Goal: Transaction & Acquisition: Purchase product/service

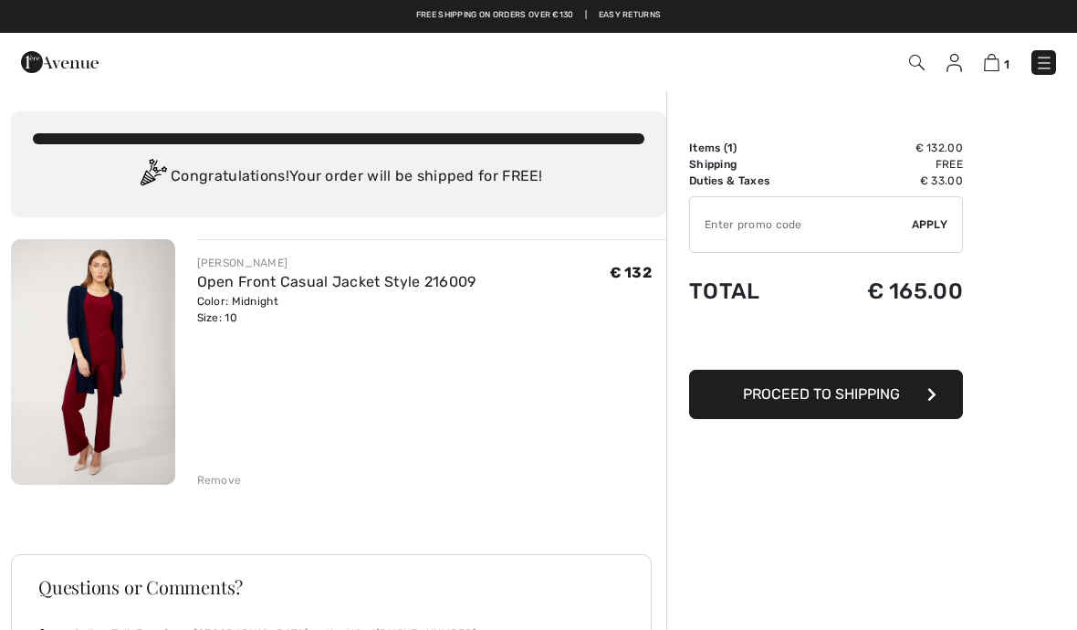
click at [1041, 61] on img at bounding box center [1044, 63] width 18 height 18
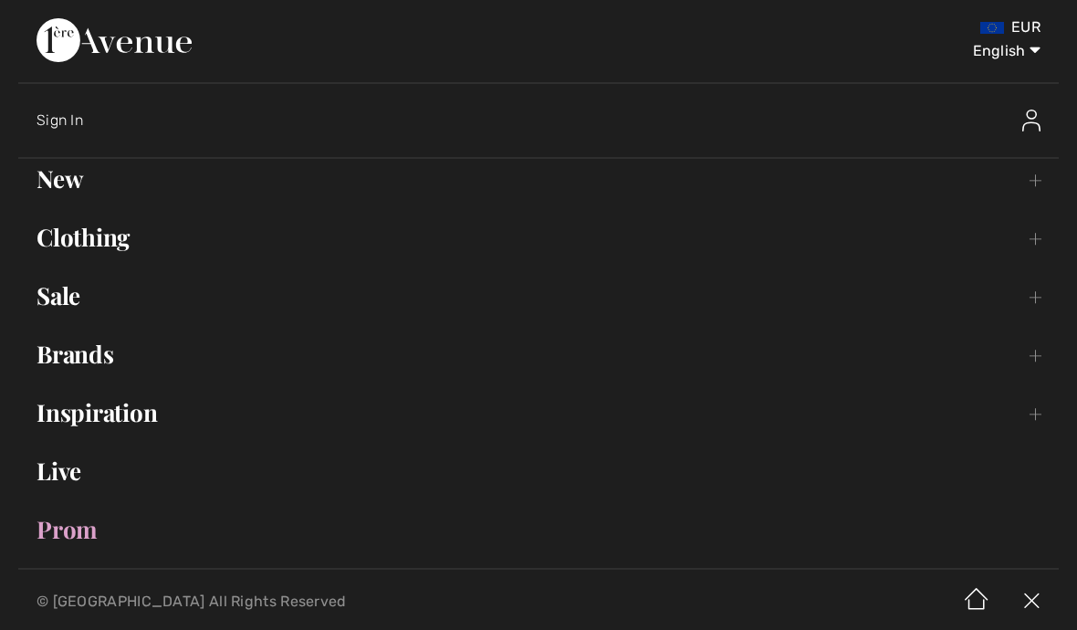
click at [70, 189] on link "New Toggle submenu" at bounding box center [538, 179] width 1041 height 40
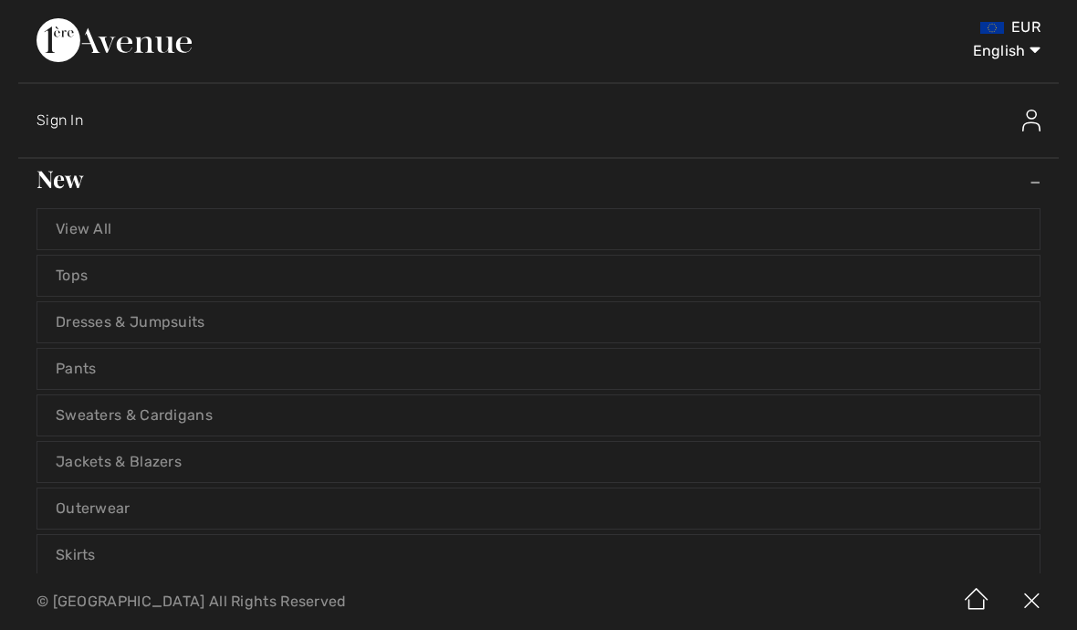
click at [1020, 185] on link "New Toggle submenu" at bounding box center [538, 179] width 1041 height 40
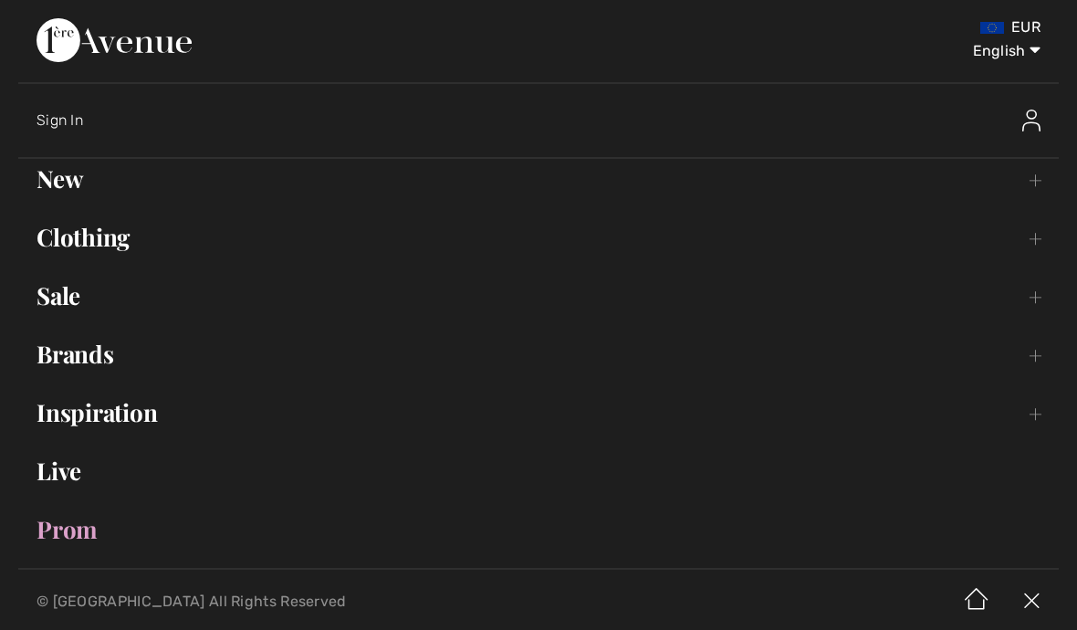
click at [75, 194] on link "New Toggle submenu" at bounding box center [538, 179] width 1041 height 40
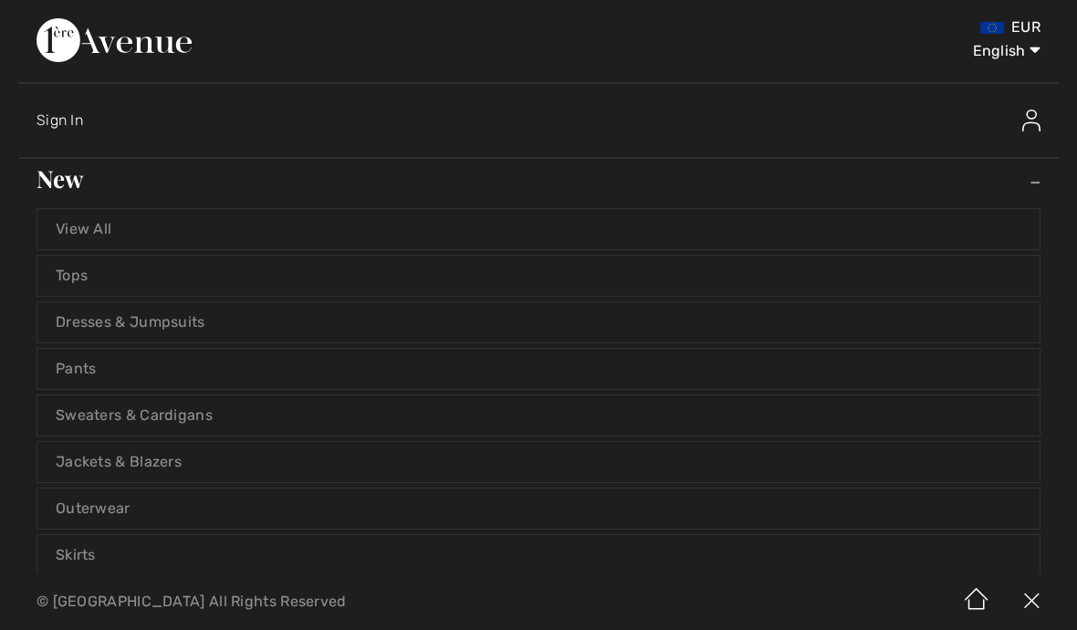
click at [94, 464] on link "Jackets & Blazers" at bounding box center [538, 462] width 1003 height 40
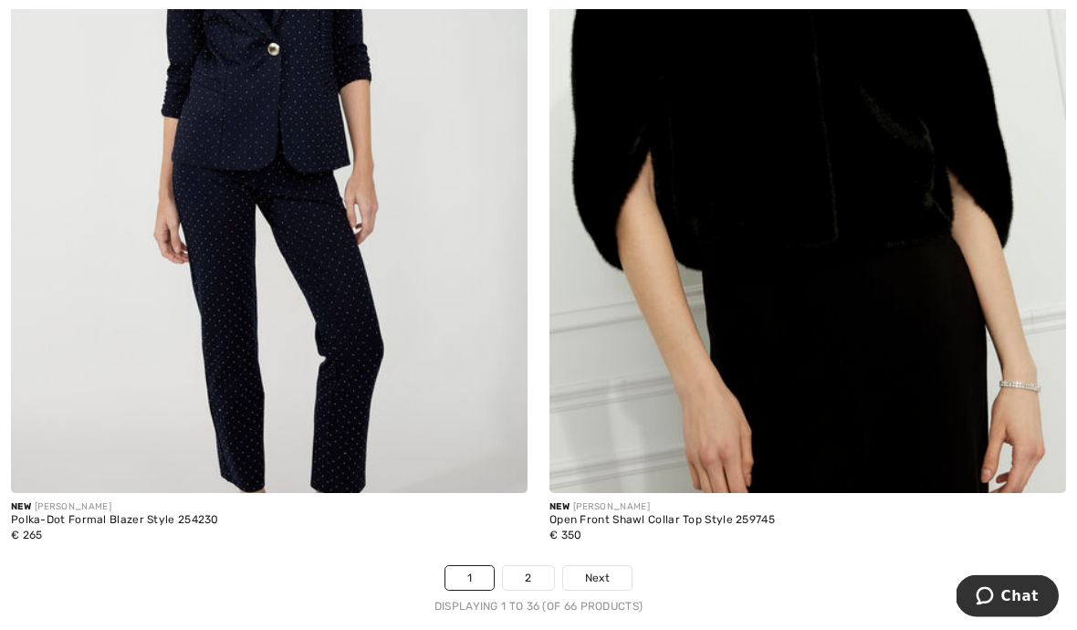
scroll to position [15478, 0]
click at [607, 570] on span "Next" at bounding box center [597, 578] width 25 height 16
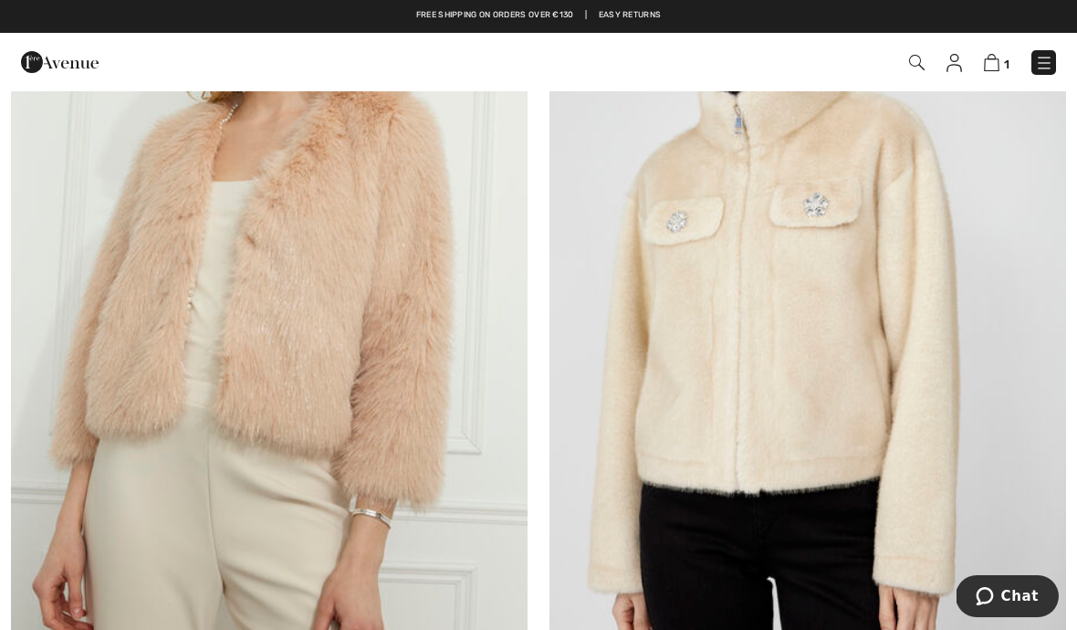
scroll to position [12660, 0]
click at [991, 58] on img at bounding box center [992, 62] width 16 height 17
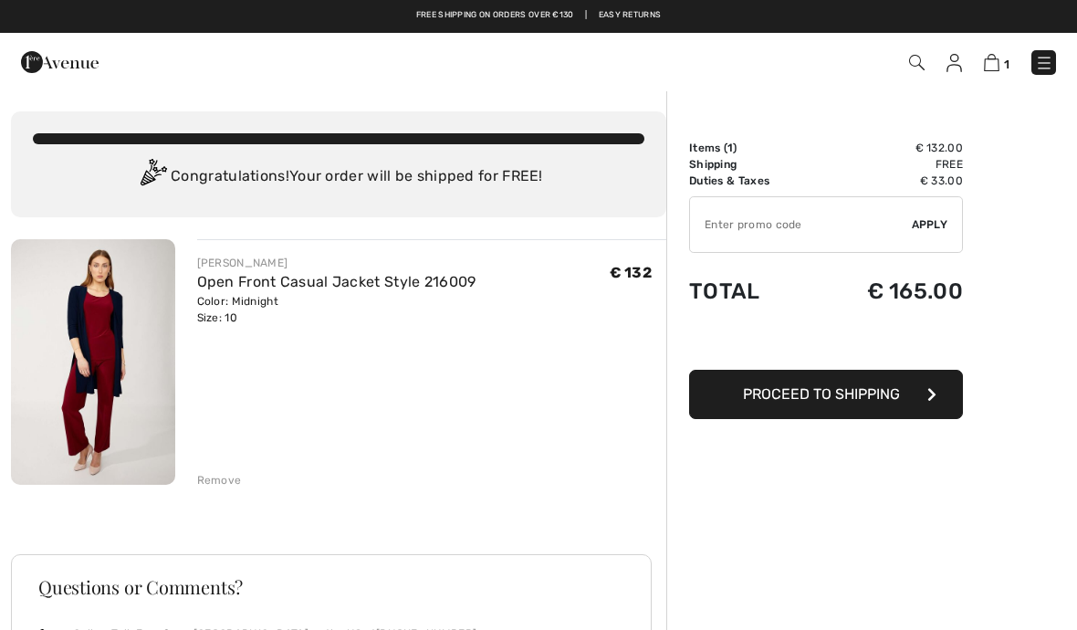
click at [1040, 65] on img at bounding box center [1044, 63] width 18 height 18
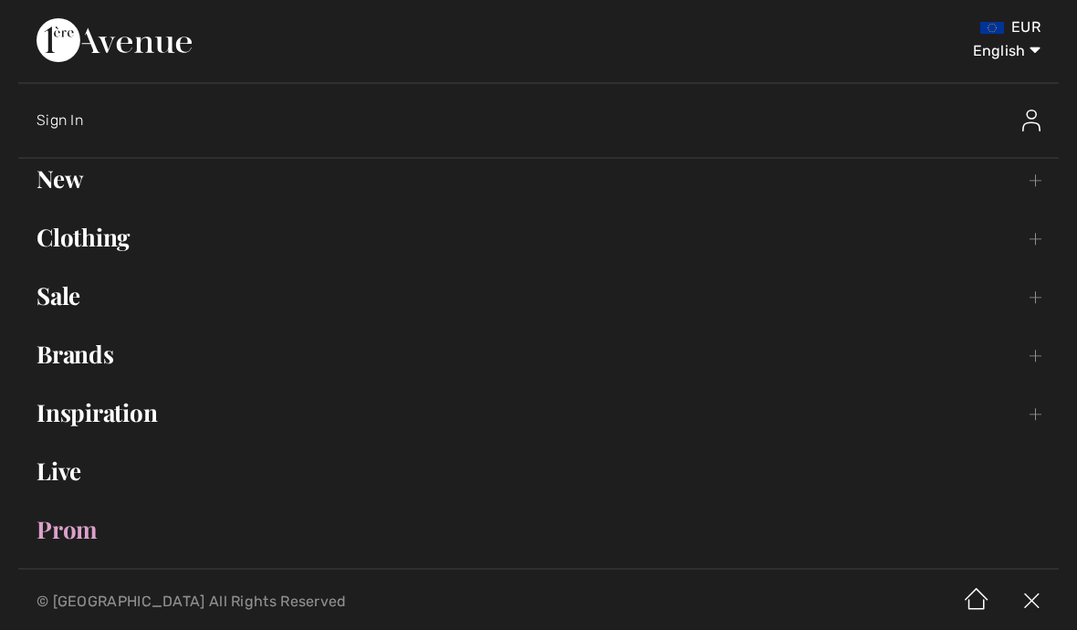
click at [89, 243] on link "Clothing Toggle submenu" at bounding box center [538, 237] width 1041 height 40
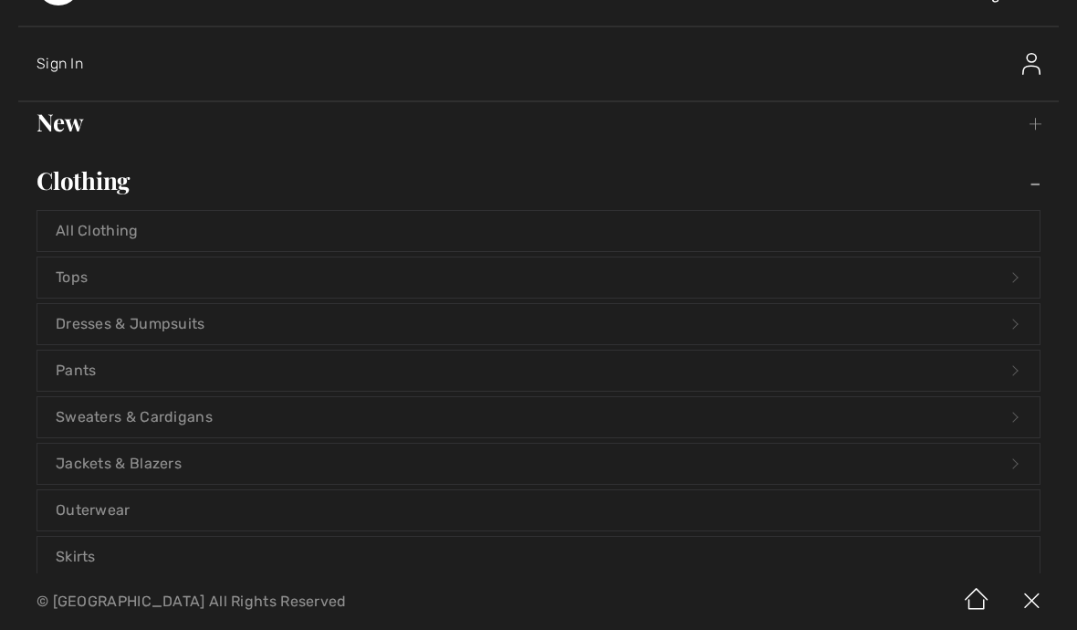
scroll to position [67, 0]
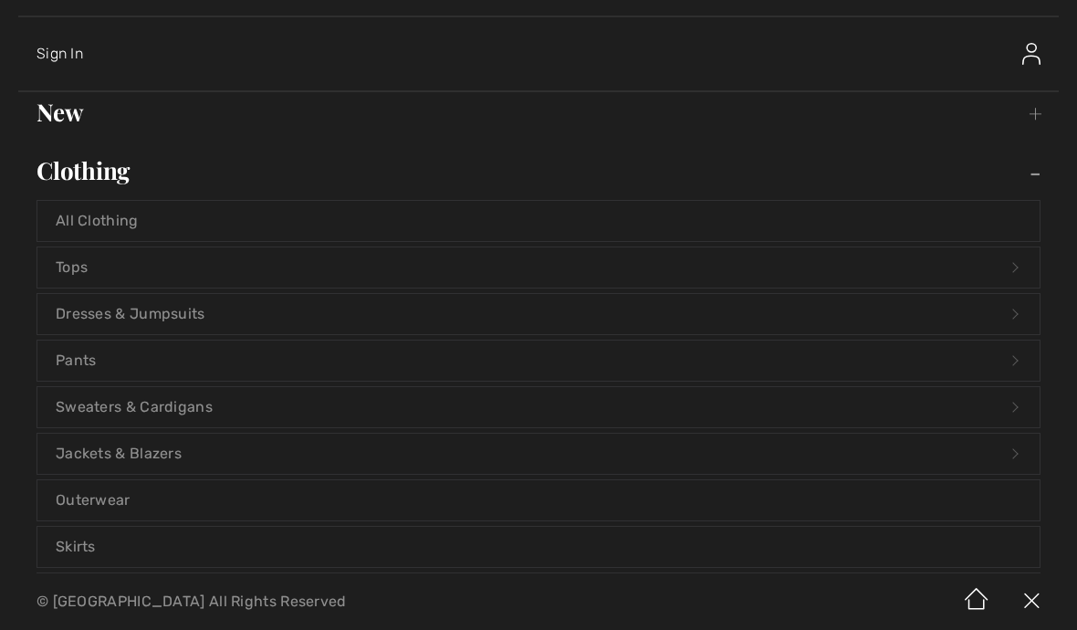
click at [88, 508] on link "Outerwear" at bounding box center [538, 500] width 1003 height 40
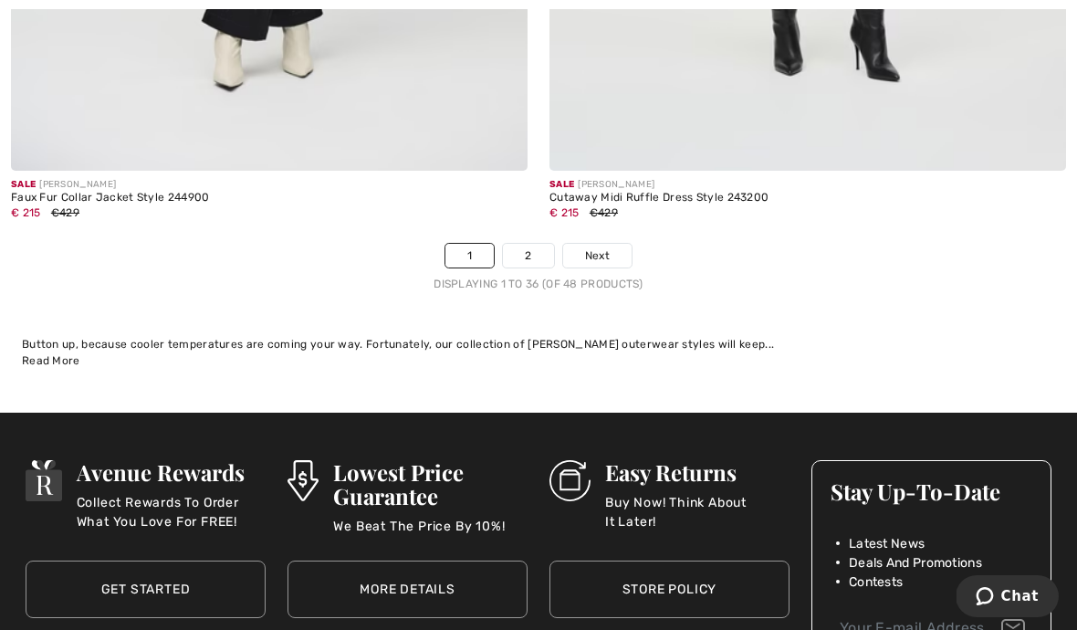
scroll to position [15935, 0]
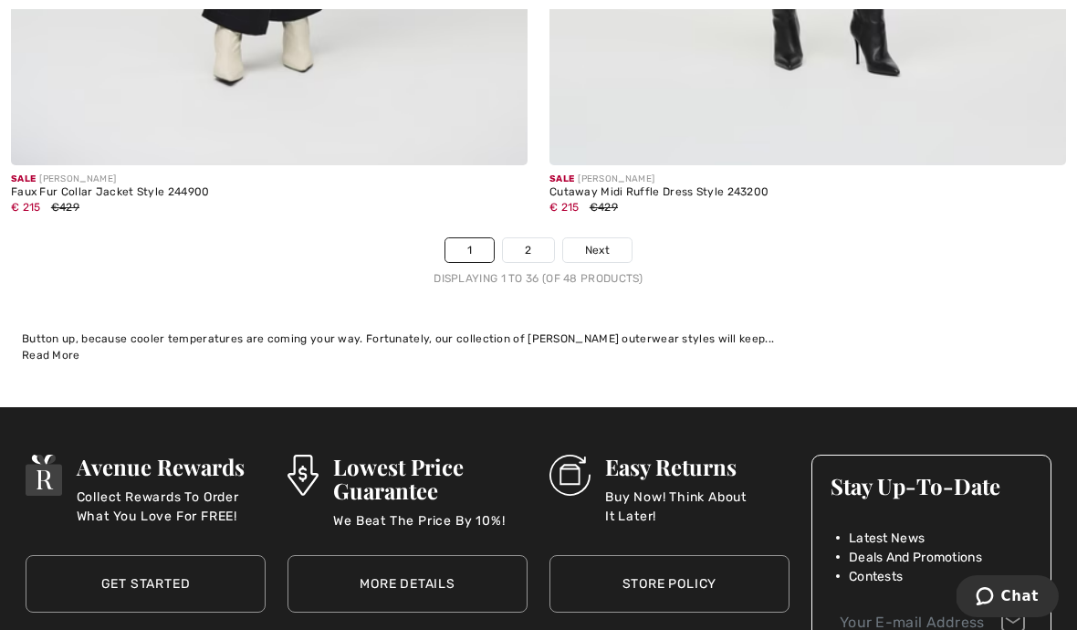
click at [604, 244] on span "Next" at bounding box center [597, 250] width 25 height 16
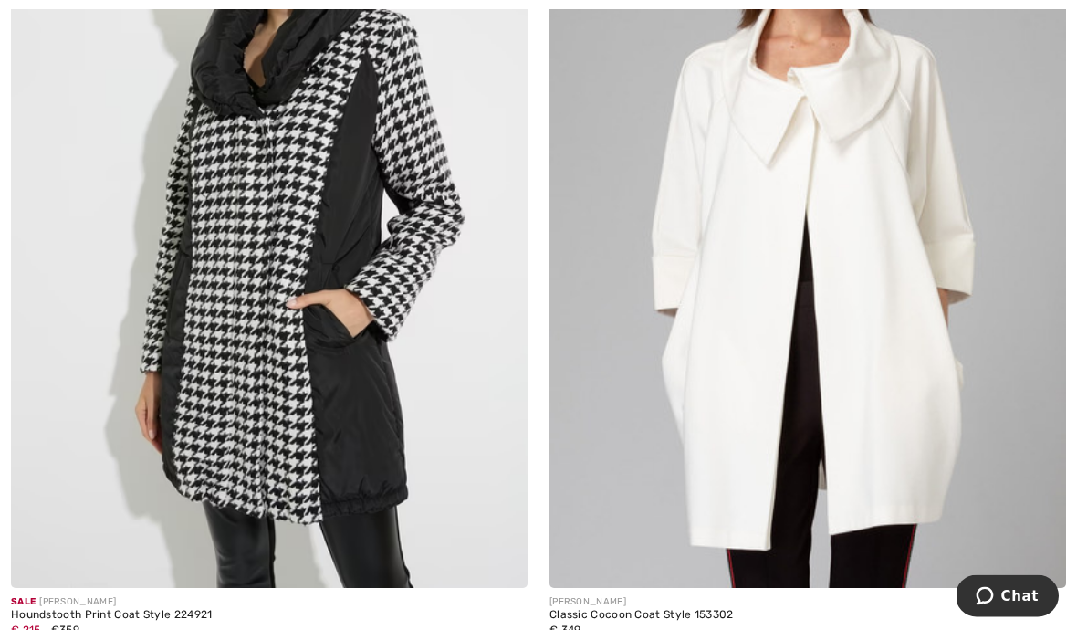
scroll to position [4710, 0]
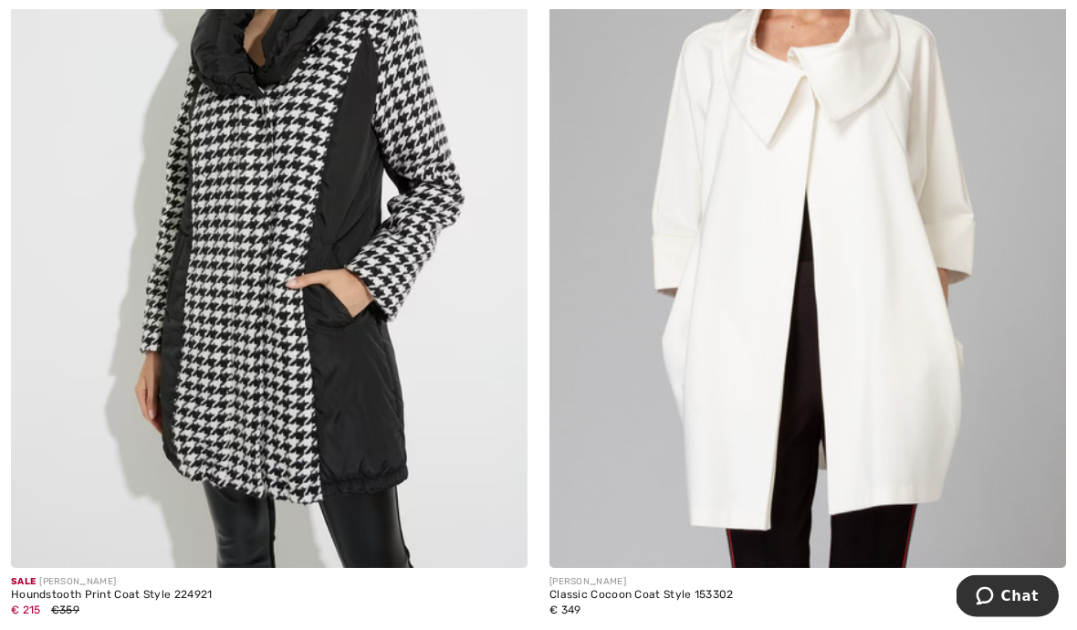
click at [940, 407] on img at bounding box center [808, 181] width 517 height 775
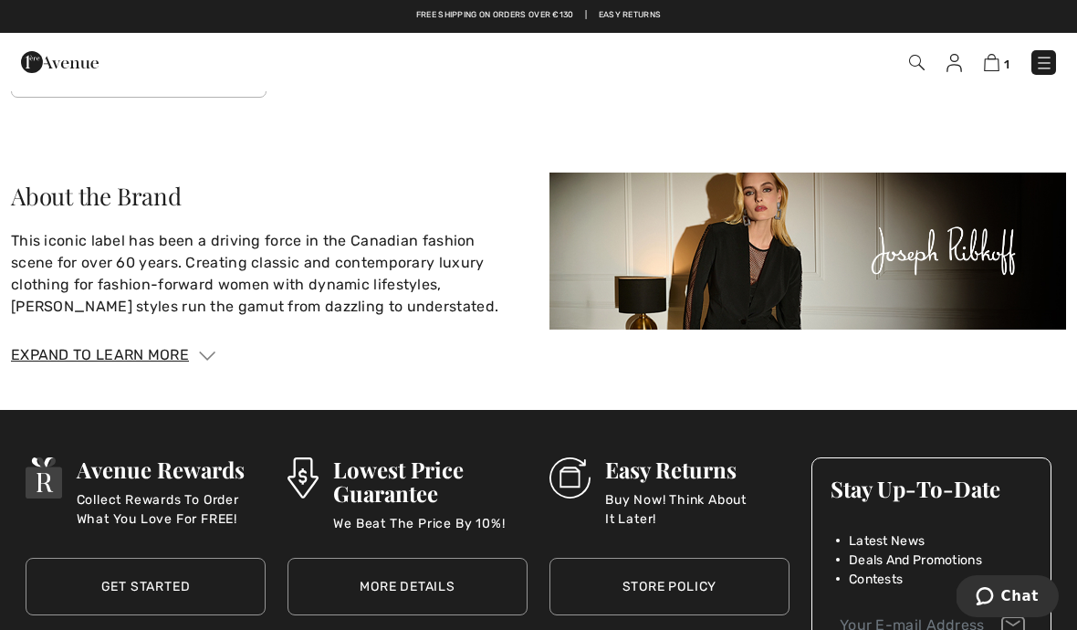
scroll to position [3419, 0]
